Goal: Use online tool/utility: Utilize a website feature to perform a specific function

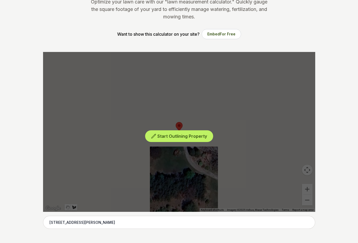
scroll to position [80, 0]
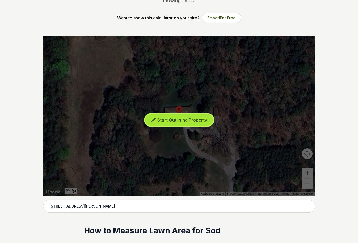
click at [176, 116] on button "Start Outlining Property" at bounding box center [179, 120] width 68 height 12
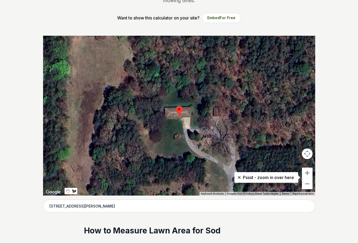
drag, startPoint x: 344, startPoint y: 113, endPoint x: 338, endPoint y: 97, distance: 17.2
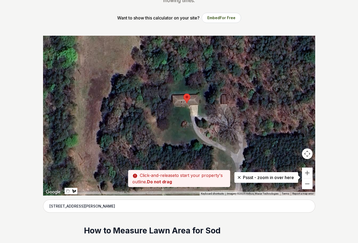
drag, startPoint x: 192, startPoint y: 100, endPoint x: 198, endPoint y: 89, distance: 13.1
click at [198, 89] on div at bounding box center [179, 116] width 272 height 160
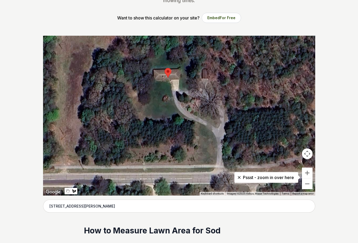
drag, startPoint x: 213, startPoint y: 134, endPoint x: 196, endPoint y: 106, distance: 32.5
click at [196, 106] on div at bounding box center [179, 116] width 272 height 160
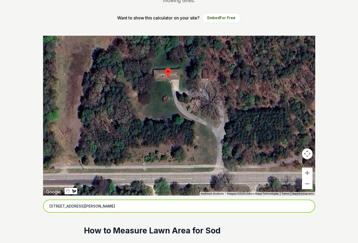
click at [144, 209] on input "[STREET_ADDRESS][PERSON_NAME]" at bounding box center [179, 205] width 272 height 13
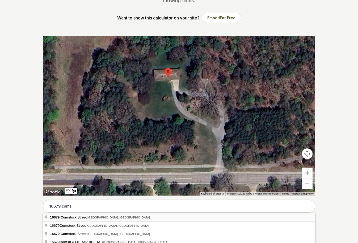
type input "[STREET_ADDRESS][PERSON_NAME]"
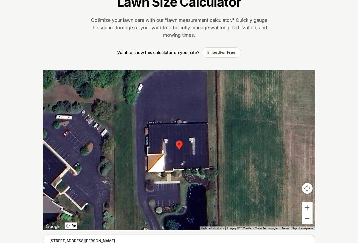
scroll to position [53, 0]
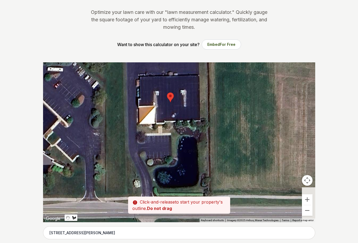
drag, startPoint x: 216, startPoint y: 178, endPoint x: 184, endPoint y: 137, distance: 51.7
click at [184, 137] on div at bounding box center [179, 142] width 272 height 160
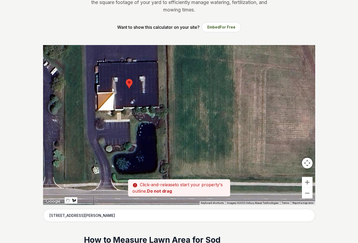
scroll to position [80, 0]
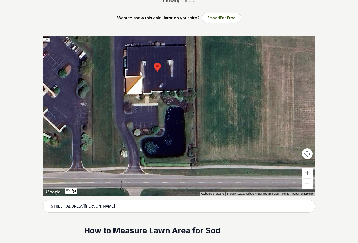
drag, startPoint x: 186, startPoint y: 140, endPoint x: 207, endPoint y: 134, distance: 22.6
click at [207, 134] on div at bounding box center [179, 116] width 272 height 160
click at [99, 143] on div at bounding box center [179, 116] width 272 height 160
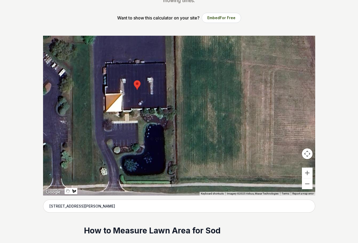
drag, startPoint x: 190, startPoint y: 106, endPoint x: 235, endPoint y: 84, distance: 50.3
click at [235, 84] on div at bounding box center [179, 116] width 272 height 160
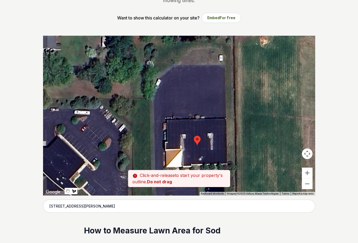
drag, startPoint x: 156, startPoint y: 112, endPoint x: 175, endPoint y: 198, distance: 88.7
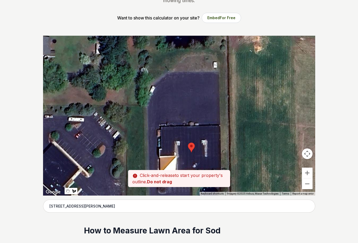
drag, startPoint x: 174, startPoint y: 155, endPoint x: 155, endPoint y: 102, distance: 56.5
click at [156, 104] on div at bounding box center [179, 116] width 272 height 160
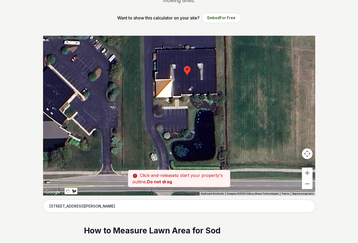
drag, startPoint x: 154, startPoint y: 154, endPoint x: 176, endPoint y: 115, distance: 44.3
click at [174, 116] on div at bounding box center [179, 116] width 272 height 160
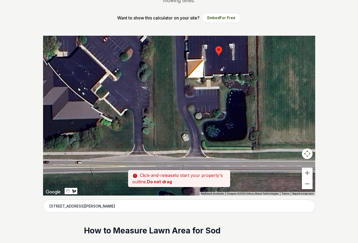
drag, startPoint x: 151, startPoint y: 127, endPoint x: 172, endPoint y: 116, distance: 23.7
click at [172, 116] on div at bounding box center [179, 116] width 272 height 160
click at [190, 149] on div at bounding box center [179, 116] width 272 height 160
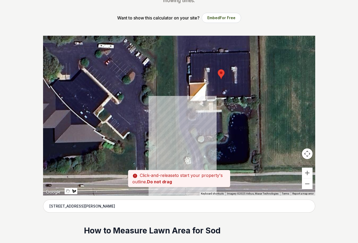
drag, startPoint x: 174, startPoint y: 139, endPoint x: 175, endPoint y: 171, distance: 32.0
click at [175, 171] on div "Pssst - zoom in over here ← Move left → Move right ↑ Move up ↓ Move down + Zoom…" at bounding box center [179, 116] width 272 height 160
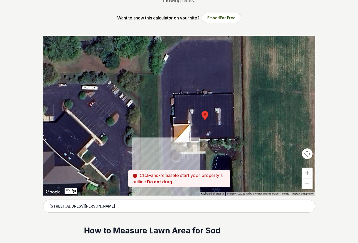
drag, startPoint x: 204, startPoint y: 145, endPoint x: 192, endPoint y: 183, distance: 39.4
click at [189, 188] on div at bounding box center [179, 116] width 272 height 160
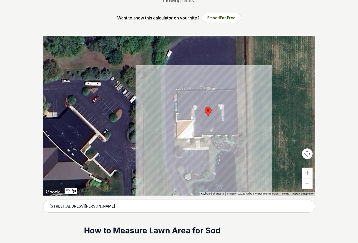
drag, startPoint x: 199, startPoint y: 153, endPoint x: 212, endPoint y: 98, distance: 56.8
click at [212, 98] on div at bounding box center [179, 116] width 272 height 160
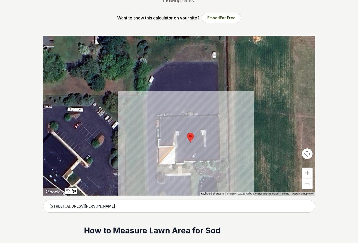
drag, startPoint x: 202, startPoint y: 110, endPoint x: 195, endPoint y: 139, distance: 29.3
click at [195, 139] on div at bounding box center [179, 116] width 272 height 160
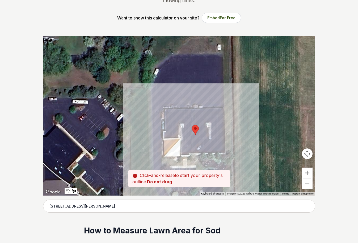
drag, startPoint x: 195, startPoint y: 139, endPoint x: 201, endPoint y: 131, distance: 10.0
click at [201, 131] on div at bounding box center [179, 116] width 272 height 160
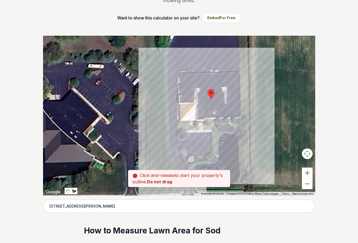
drag, startPoint x: 198, startPoint y: 131, endPoint x: 216, endPoint y: 90, distance: 44.2
click at [216, 91] on div at bounding box center [179, 116] width 272 height 160
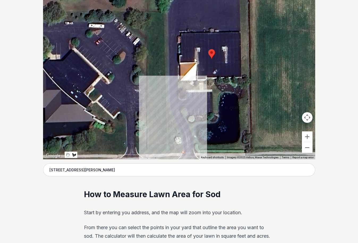
scroll to position [133, 0]
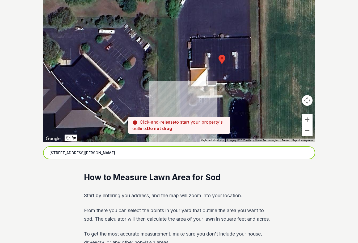
drag, startPoint x: 190, startPoint y: 121, endPoint x: 184, endPoint y: 104, distance: 17.8
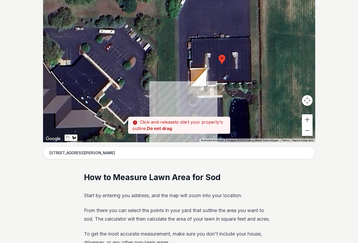
click at [184, 104] on div at bounding box center [179, 62] width 272 height 160
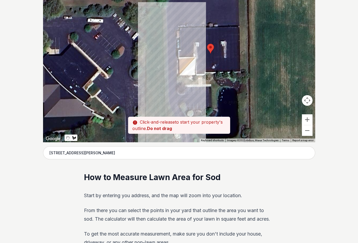
drag, startPoint x: 161, startPoint y: 19, endPoint x: 175, endPoint y: 85, distance: 67.2
click at [175, 85] on div at bounding box center [179, 62] width 272 height 160
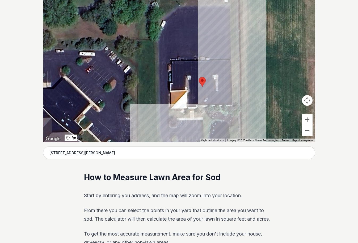
drag, startPoint x: 249, startPoint y: 41, endPoint x: 238, endPoint y: 1, distance: 41.8
click at [238, 1] on div at bounding box center [179, 62] width 272 height 160
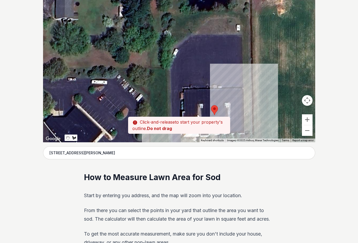
drag, startPoint x: 246, startPoint y: 52, endPoint x: 259, endPoint y: 80, distance: 30.7
click at [259, 80] on div at bounding box center [179, 62] width 272 height 160
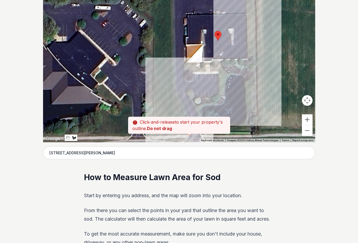
drag, startPoint x: 257, startPoint y: 80, endPoint x: 260, endPoint y: 11, distance: 69.7
click at [260, 9] on div at bounding box center [179, 62] width 272 height 160
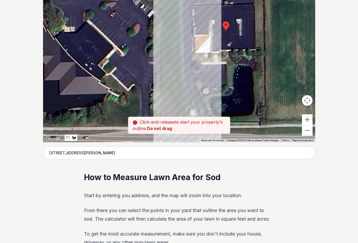
drag, startPoint x: 178, startPoint y: 54, endPoint x: 187, endPoint y: 37, distance: 19.0
click at [187, 37] on div at bounding box center [179, 62] width 272 height 160
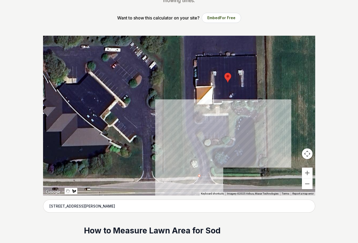
scroll to position [27, 0]
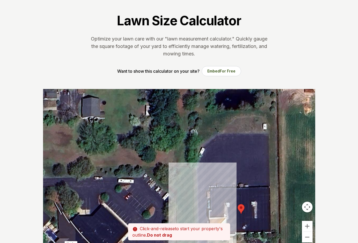
drag, startPoint x: 191, startPoint y: 130, endPoint x: 205, endPoint y: 208, distance: 79.1
click at [205, 208] on div at bounding box center [179, 169] width 272 height 160
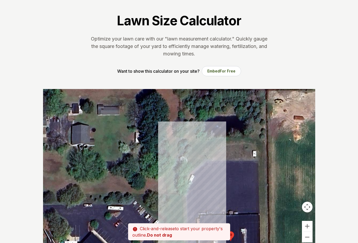
drag, startPoint x: 224, startPoint y: 163, endPoint x: 221, endPoint y: 176, distance: 13.3
click at [221, 176] on div at bounding box center [179, 169] width 272 height 160
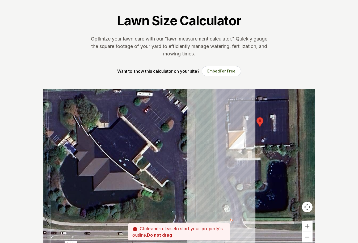
drag, startPoint x: 205, startPoint y: 180, endPoint x: 235, endPoint y: 102, distance: 83.0
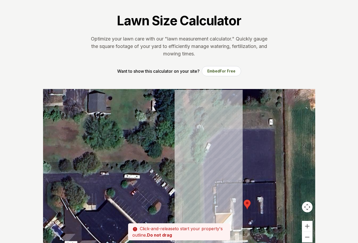
drag, startPoint x: 236, startPoint y: 98, endPoint x: 223, endPoint y: 153, distance: 56.8
click at [223, 153] on div at bounding box center [179, 169] width 272 height 160
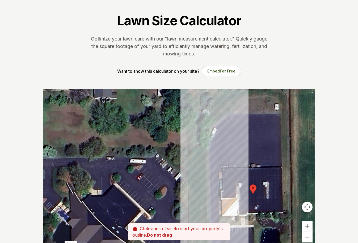
drag, startPoint x: 223, startPoint y: 153, endPoint x: 229, endPoint y: 135, distance: 19.7
click at [229, 135] on div at bounding box center [179, 169] width 272 height 160
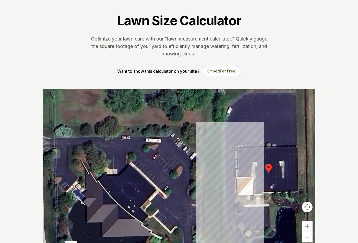
drag, startPoint x: 217, startPoint y: 179, endPoint x: 253, endPoint y: 107, distance: 80.5
click at [253, 107] on div at bounding box center [179, 169] width 272 height 160
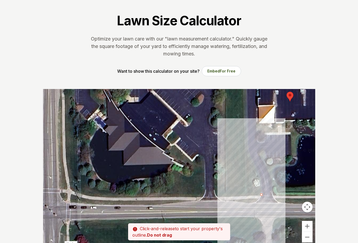
drag, startPoint x: 254, startPoint y: 157, endPoint x: 253, endPoint y: 137, distance: 20.5
click at [253, 137] on div at bounding box center [179, 169] width 272 height 160
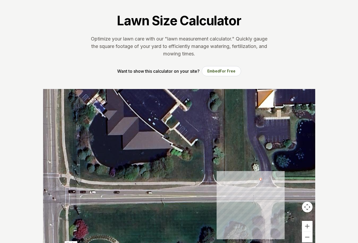
click at [244, 181] on div at bounding box center [179, 169] width 272 height 160
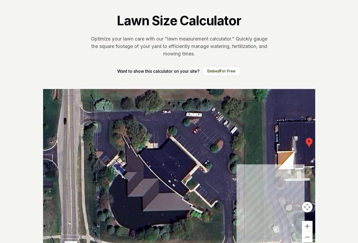
drag, startPoint x: 246, startPoint y: 138, endPoint x: 267, endPoint y: 191, distance: 57.3
click at [267, 191] on div at bounding box center [179, 169] width 272 height 160
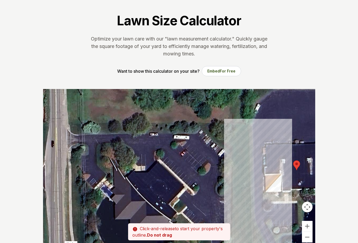
drag, startPoint x: 271, startPoint y: 135, endPoint x: 256, endPoint y: 160, distance: 29.0
click at [256, 160] on div at bounding box center [179, 169] width 272 height 160
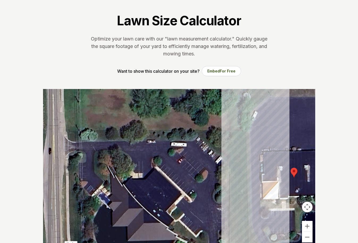
click at [246, 129] on div at bounding box center [179, 169] width 272 height 160
click at [250, 131] on div at bounding box center [179, 169] width 272 height 160
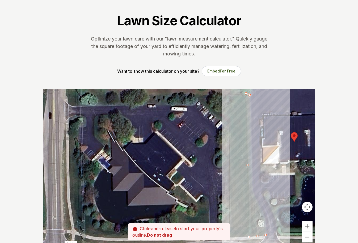
drag, startPoint x: 252, startPoint y: 194, endPoint x: 253, endPoint y: 141, distance: 53.2
click at [253, 141] on div at bounding box center [179, 169] width 272 height 160
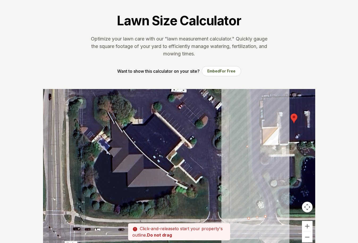
click at [252, 176] on div at bounding box center [179, 169] width 272 height 160
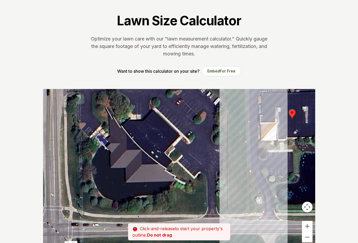
drag, startPoint x: 268, startPoint y: 194, endPoint x: 260, endPoint y: 179, distance: 17.1
click at [260, 179] on div at bounding box center [179, 169] width 272 height 160
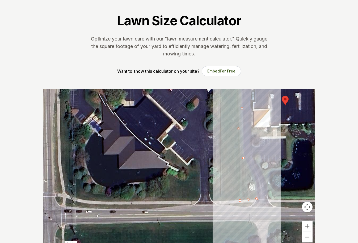
click at [255, 179] on div at bounding box center [179, 169] width 272 height 160
click at [257, 199] on div at bounding box center [179, 169] width 272 height 160
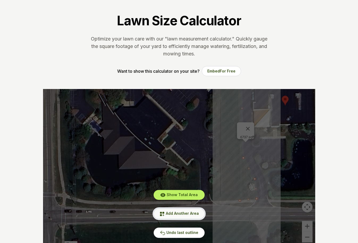
click at [183, 211] on span "Add Another Area" at bounding box center [182, 213] width 33 height 5
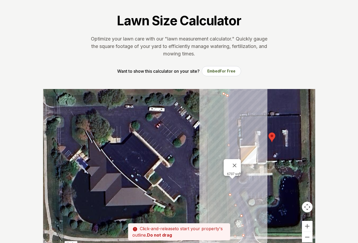
drag, startPoint x: 295, startPoint y: 164, endPoint x: 291, endPoint y: 202, distance: 38.3
click at [291, 202] on div at bounding box center [179, 169] width 272 height 160
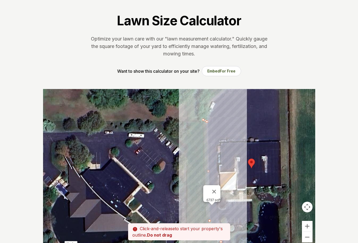
drag, startPoint x: 272, startPoint y: 149, endPoint x: 240, endPoint y: 177, distance: 43.0
click at [240, 177] on div at bounding box center [179, 169] width 272 height 160
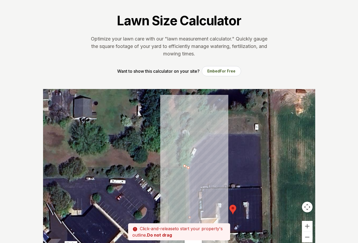
drag, startPoint x: 281, startPoint y: 149, endPoint x: 280, endPoint y: 170, distance: 21.0
click at [280, 169] on div at bounding box center [179, 169] width 272 height 160
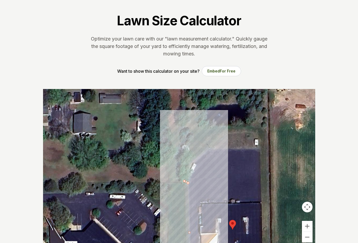
click at [260, 150] on div at bounding box center [179, 169] width 272 height 160
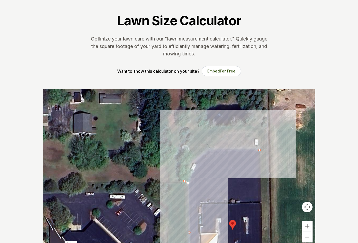
click at [268, 151] on div at bounding box center [179, 169] width 272 height 160
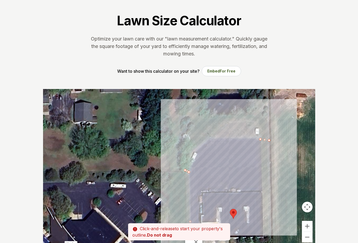
drag, startPoint x: 268, startPoint y: 191, endPoint x: 268, endPoint y: 138, distance: 53.2
click at [268, 140] on div at bounding box center [179, 169] width 272 height 160
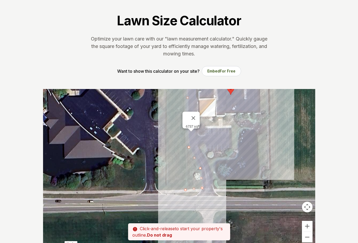
drag, startPoint x: 267, startPoint y: 152, endPoint x: 259, endPoint y: 194, distance: 42.5
click at [259, 194] on div at bounding box center [179, 169] width 272 height 160
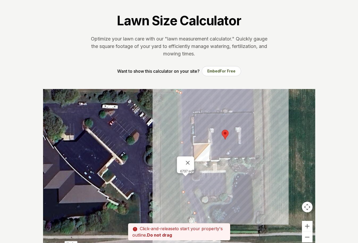
click at [261, 156] on div at bounding box center [179, 169] width 272 height 160
click at [255, 155] on div at bounding box center [179, 169] width 272 height 160
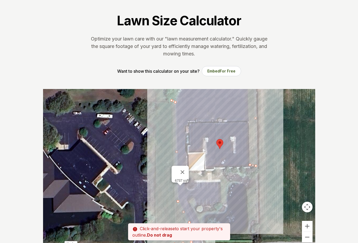
drag, startPoint x: 262, startPoint y: 135, endPoint x: 256, endPoint y: 163, distance: 28.3
click at [257, 163] on div at bounding box center [179, 169] width 272 height 160
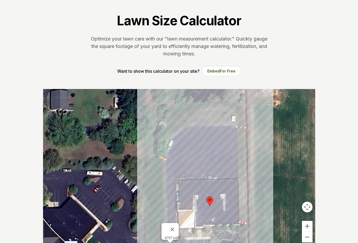
click at [237, 126] on div at bounding box center [179, 169] width 272 height 160
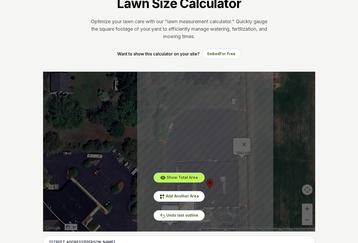
scroll to position [53, 0]
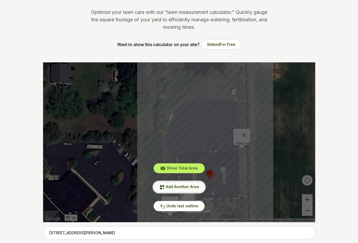
click at [170, 184] on button "Add Another Area" at bounding box center [179, 186] width 51 height 10
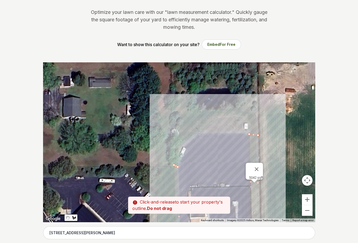
drag, startPoint x: 207, startPoint y: 104, endPoint x: 234, endPoint y: 159, distance: 60.5
click at [234, 159] on div at bounding box center [179, 142] width 272 height 160
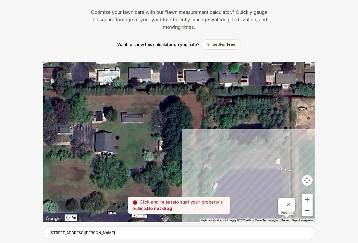
click at [215, 150] on div at bounding box center [179, 142] width 272 height 160
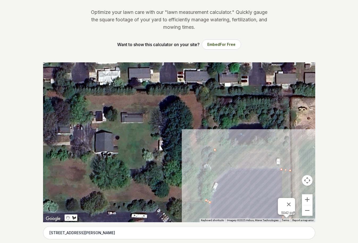
click at [250, 146] on div at bounding box center [179, 142] width 272 height 160
click at [213, 176] on div at bounding box center [179, 142] width 272 height 160
click at [215, 149] on div at bounding box center [179, 142] width 272 height 160
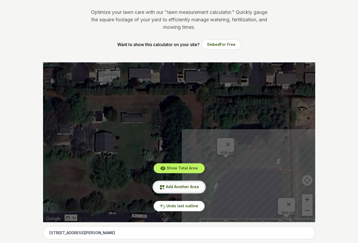
click at [180, 185] on span "Add Another Area" at bounding box center [182, 186] width 33 height 5
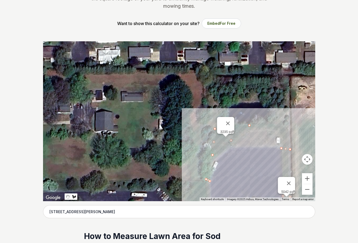
scroll to position [80, 0]
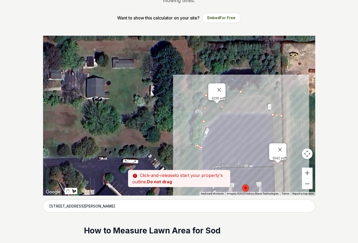
drag, startPoint x: 254, startPoint y: 167, endPoint x: 235, endPoint y: 110, distance: 60.0
click at [236, 113] on div at bounding box center [179, 116] width 272 height 160
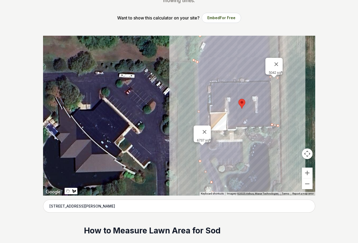
drag, startPoint x: 233, startPoint y: 103, endPoint x: 240, endPoint y: 46, distance: 56.9
click at [240, 46] on div at bounding box center [179, 116] width 272 height 160
drag, startPoint x: 293, startPoint y: 136, endPoint x: 292, endPoint y: 170, distance: 33.5
click at [292, 170] on div at bounding box center [179, 116] width 272 height 160
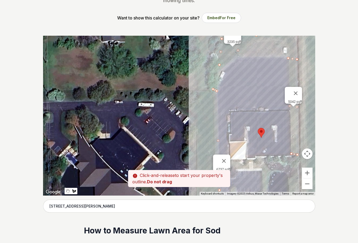
drag, startPoint x: 295, startPoint y: 139, endPoint x: 323, endPoint y: 106, distance: 43.2
click at [323, 106] on div "Pssst - zoom in over here ← Move left → Move right ↑ Move up ↓ Move down + Zoom…" at bounding box center [179, 116] width 289 height 160
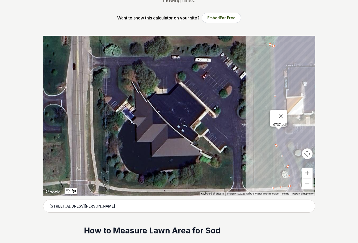
drag, startPoint x: 153, startPoint y: 148, endPoint x: 202, endPoint y: 111, distance: 61.8
click at [202, 111] on div at bounding box center [179, 116] width 272 height 160
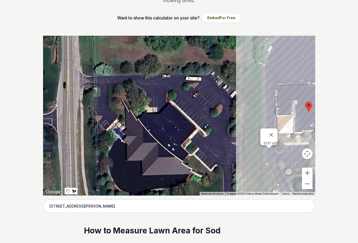
drag, startPoint x: 244, startPoint y: 97, endPoint x: 243, endPoint y: 109, distance: 11.3
click at [243, 109] on div at bounding box center [179, 116] width 272 height 160
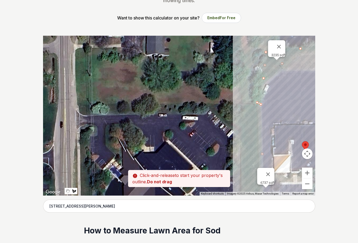
drag, startPoint x: 254, startPoint y: 103, endPoint x: 251, endPoint y: 135, distance: 32.6
click at [251, 135] on div at bounding box center [179, 116] width 272 height 160
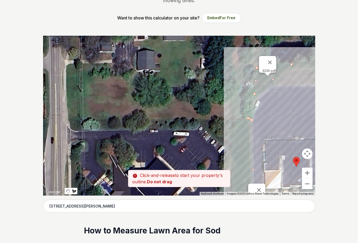
drag, startPoint x: 251, startPoint y: 110, endPoint x: 233, endPoint y: 139, distance: 34.2
click at [233, 139] on div at bounding box center [179, 116] width 272 height 160
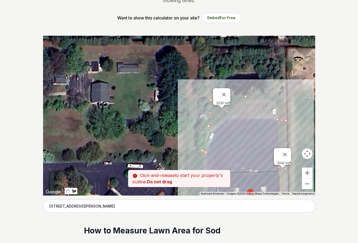
drag, startPoint x: 290, startPoint y: 114, endPoint x: 257, endPoint y: 129, distance: 36.4
click at [257, 129] on div at bounding box center [179, 116] width 272 height 160
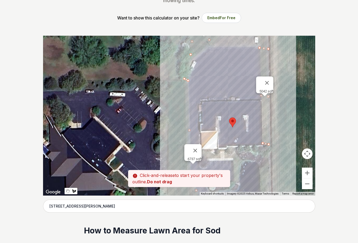
drag, startPoint x: 252, startPoint y: 131, endPoint x: 238, endPoint y: 59, distance: 73.4
click at [238, 59] on div at bounding box center [179, 116] width 272 height 160
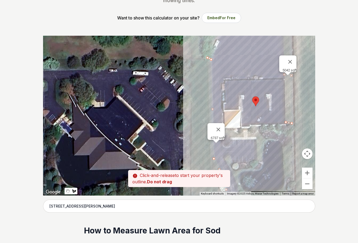
drag, startPoint x: 230, startPoint y: 84, endPoint x: 249, endPoint y: 61, distance: 30.2
click at [249, 61] on div at bounding box center [179, 116] width 272 height 160
drag, startPoint x: 272, startPoint y: 165, endPoint x: 273, endPoint y: 145, distance: 20.3
click at [273, 145] on div at bounding box center [179, 116] width 272 height 160
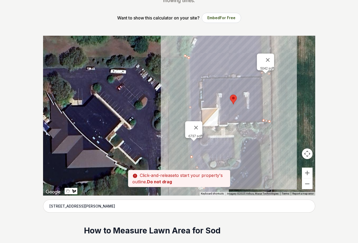
drag, startPoint x: 258, startPoint y: 136, endPoint x: 233, endPoint y: 154, distance: 30.9
click at [233, 154] on div at bounding box center [179, 116] width 272 height 160
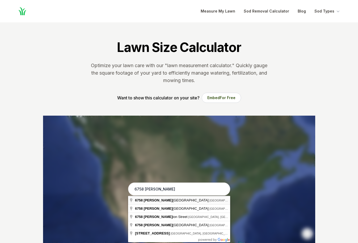
type input "[STREET_ADDRESS]"
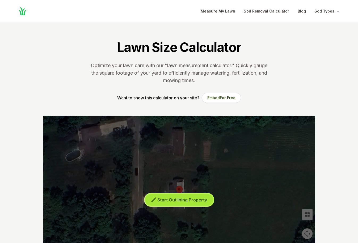
click at [176, 202] on button "Start Outlining Property" at bounding box center [179, 200] width 68 height 12
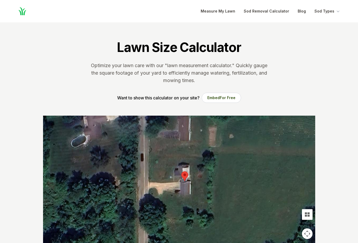
drag, startPoint x: 186, startPoint y: 191, endPoint x: 192, endPoint y: 176, distance: 16.3
click at [192, 176] on div at bounding box center [179, 195] width 272 height 160
click at [175, 182] on div at bounding box center [179, 195] width 272 height 160
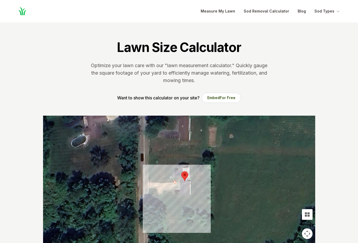
click at [148, 183] on div at bounding box center [179, 195] width 272 height 160
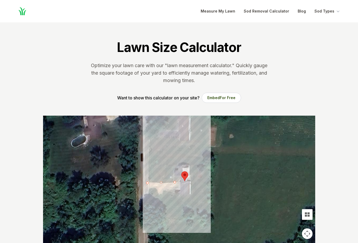
click at [150, 153] on div at bounding box center [179, 195] width 272 height 160
click at [205, 158] on div at bounding box center [179, 195] width 272 height 160
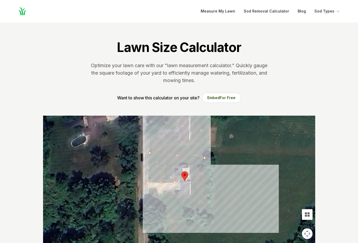
click at [207, 213] on div at bounding box center [179, 195] width 272 height 160
click at [149, 214] on div at bounding box center [179, 195] width 272 height 160
click at [149, 195] on div at bounding box center [179, 195] width 272 height 160
click at [190, 195] on div at bounding box center [179, 195] width 272 height 160
click at [190, 163] on div at bounding box center [179, 195] width 272 height 160
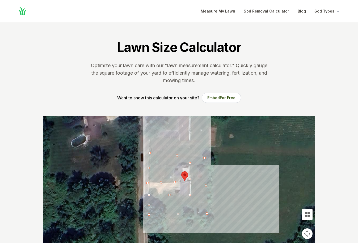
click at [179, 163] on div at bounding box center [179, 195] width 272 height 160
click at [178, 170] on div at bounding box center [179, 195] width 272 height 160
click at [173, 169] on div at bounding box center [179, 195] width 272 height 160
click at [176, 182] on div at bounding box center [179, 195] width 272 height 160
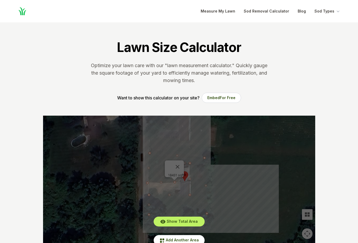
scroll to position [27, 0]
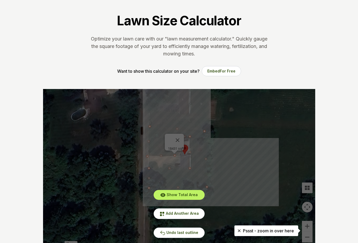
click at [178, 62] on section "Lawn Size Calculator Optimize your lawn care with our "lawn measurement calcula…" at bounding box center [179, 42] width 289 height 93
